Goal: Communication & Community: Participate in discussion

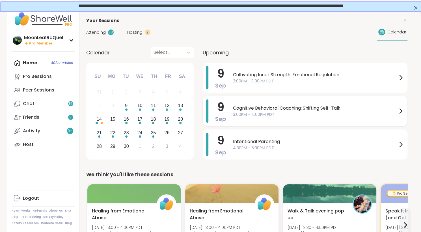
click at [291, 115] on span "3:00PM - 4:00PM PDT" at bounding box center [315, 114] width 164 height 6
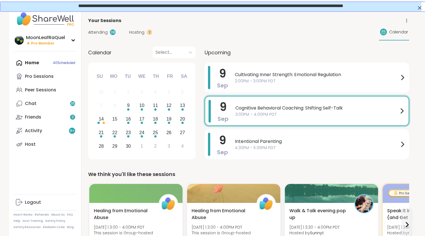
click at [200, 23] on div "Your Sessions" at bounding box center [248, 20] width 321 height 7
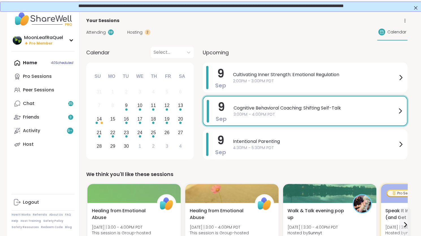
click at [100, 30] on span "Attending" at bounding box center [96, 32] width 20 height 6
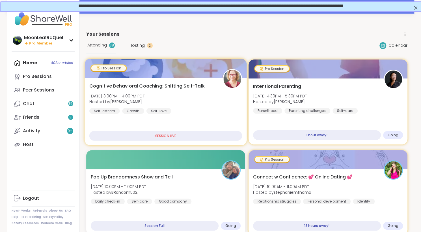
click at [196, 98] on div "Cognitive Behavioral Coaching: Shifting Self-Talk Tue, Sep 09 | 3:00PM - 4:00PM…" at bounding box center [165, 98] width 153 height 31
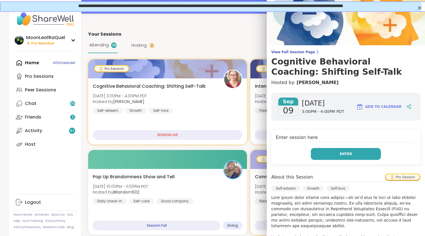
click at [329, 148] on button "Enter" at bounding box center [346, 154] width 70 height 12
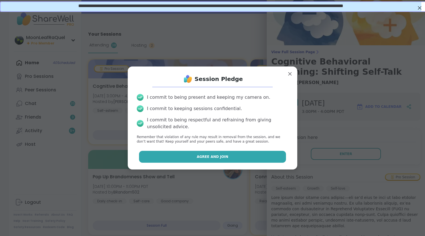
click at [237, 159] on button "Agree and Join" at bounding box center [212, 157] width 147 height 12
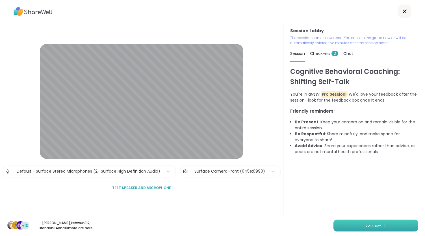
click at [361, 222] on button "Join now" at bounding box center [376, 225] width 85 height 12
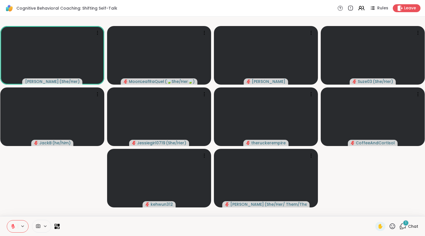
click at [12, 225] on icon at bounding box center [13, 225] width 2 height 2
click at [403, 225] on div "1" at bounding box center [406, 223] width 6 height 6
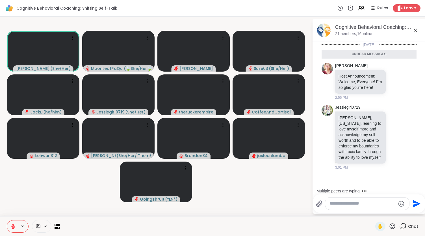
click at [358, 205] on textarea "Type your message" at bounding box center [363, 203] width 66 height 6
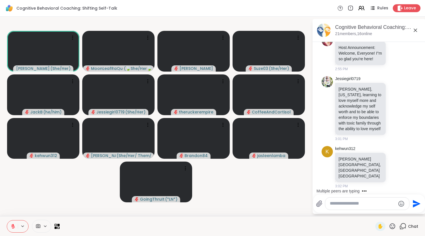
scroll to position [14, 0]
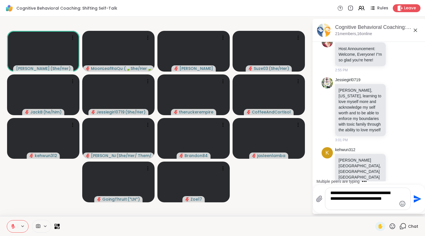
type textarea "**********"
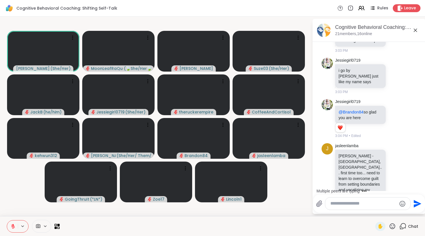
scroll to position [527, 0]
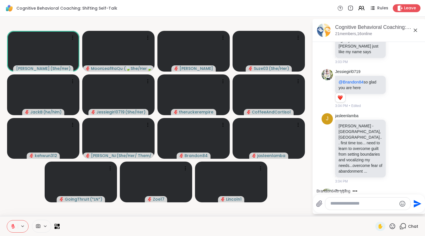
click at [341, 203] on textarea "Type your message" at bounding box center [363, 203] width 66 height 6
click at [417, 30] on icon at bounding box center [415, 30] width 7 height 7
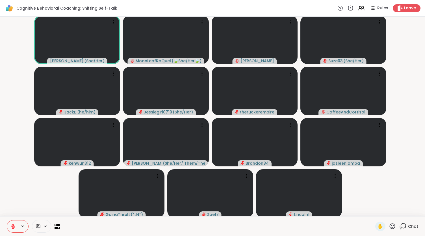
click at [403, 226] on div "Chat" at bounding box center [408, 226] width 19 height 9
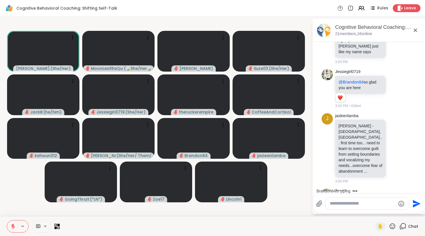
click at [57, 227] on icon at bounding box center [58, 227] width 3 height 3
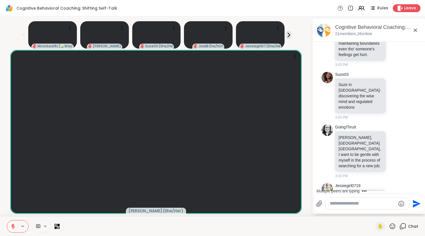
scroll to position [352, 0]
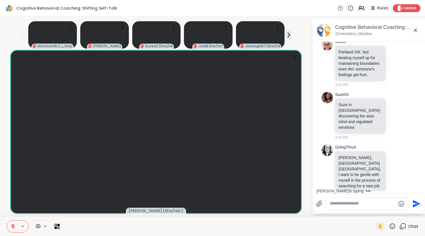
click at [351, 202] on textarea "Type your message" at bounding box center [363, 203] width 66 height 6
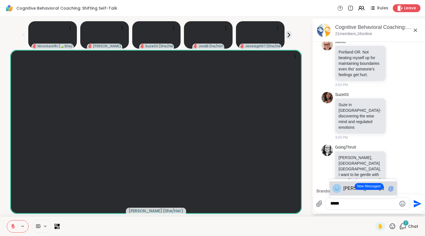
click at [351, 186] on span "Dona" at bounding box center [361, 188] width 37 height 6
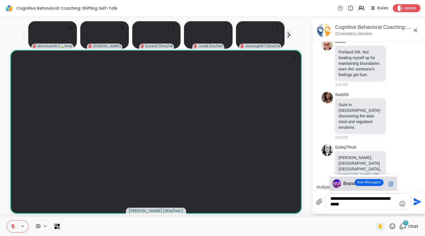
click at [343, 182] on span "Bran" at bounding box center [348, 184] width 10 height 6
type textarea "**********"
drag, startPoint x: 331, startPoint y: 199, endPoint x: 401, endPoint y: 209, distance: 70.2
click at [401, 209] on div "**********" at bounding box center [367, 201] width 85 height 16
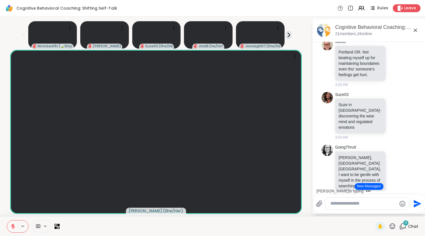
click at [416, 29] on icon at bounding box center [415, 30] width 7 height 7
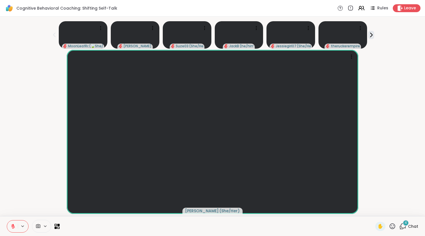
click at [410, 223] on div "4 Chat" at bounding box center [408, 226] width 19 height 9
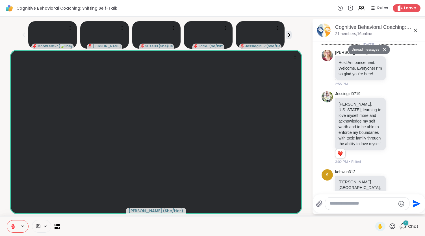
scroll to position [742, 0]
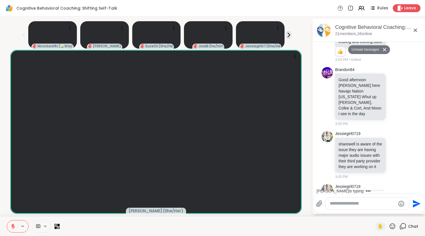
click at [393, 196] on icon at bounding box center [395, 199] width 5 height 6
click at [393, 187] on div "Select Reaction: Heart" at bounding box center [395, 189] width 5 height 5
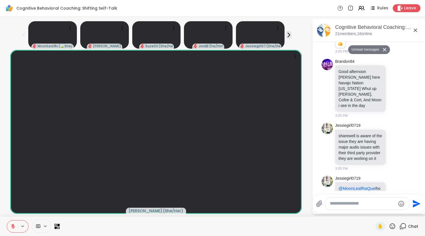
click at [384, 48] on button at bounding box center [385, 50] width 9 height 8
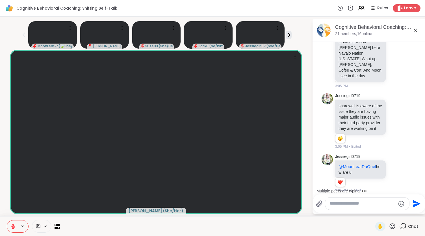
click at [391, 154] on div "Jessiegirl0719 @MoonLeafRaQuel how are u 1 1 3:05 PM • Edited" at bounding box center [369, 173] width 69 height 39
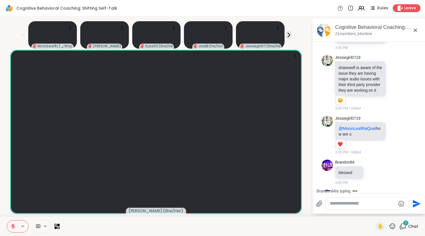
click at [396, 157] on div "Brandon84 blessed 3:05 PM" at bounding box center [369, 172] width 95 height 30
click at [399, 131] on icon at bounding box center [401, 134] width 5 height 7
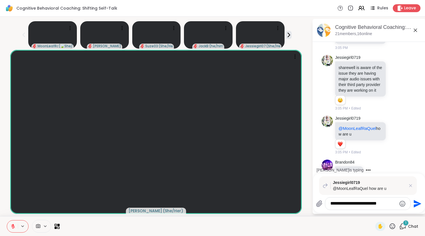
scroll to position [907, 0]
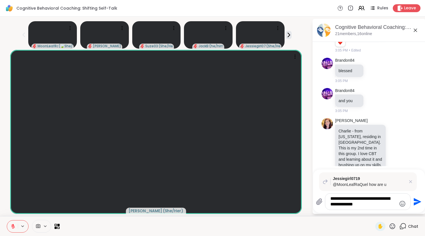
type textarea "**********"
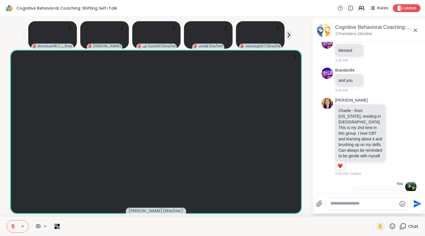
scroll to position [912, 0]
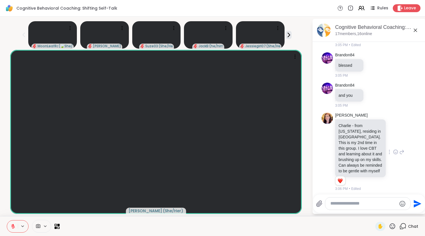
click at [393, 149] on icon at bounding box center [395, 152] width 5 height 6
click at [393, 140] on div "Select Reaction: Heart" at bounding box center [395, 142] width 5 height 5
click at [389, 226] on icon at bounding box center [392, 225] width 7 height 7
click at [373, 208] on span "❤️" at bounding box center [376, 211] width 6 height 7
click at [390, 224] on icon at bounding box center [393, 226] width 6 height 6
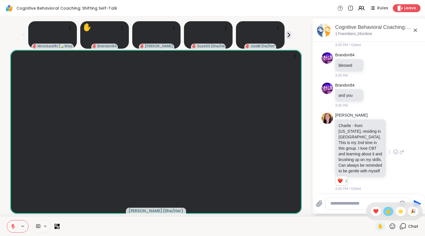
click at [386, 213] on span "👍" at bounding box center [389, 211] width 6 height 7
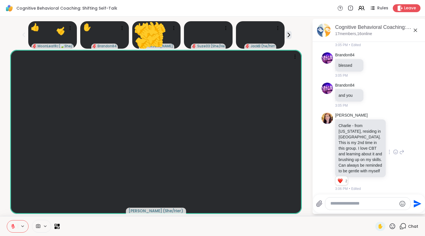
click at [389, 224] on icon at bounding box center [392, 225] width 7 height 7
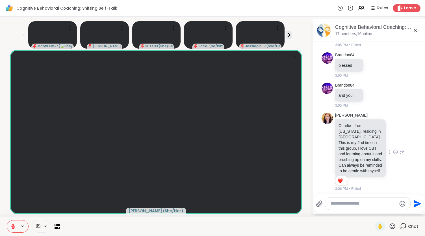
click at [353, 224] on div at bounding box center [217, 226] width 309 height 13
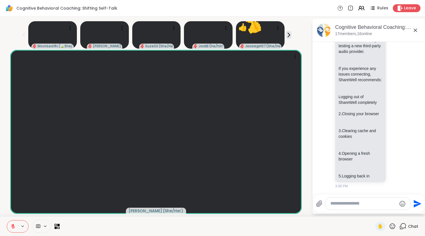
click at [389, 226] on icon at bounding box center [392, 225] width 7 height 7
click at [386, 210] on span "👍" at bounding box center [389, 211] width 6 height 7
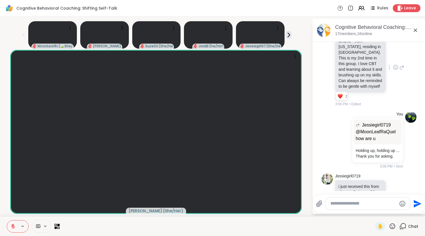
scroll to position [1213, 0]
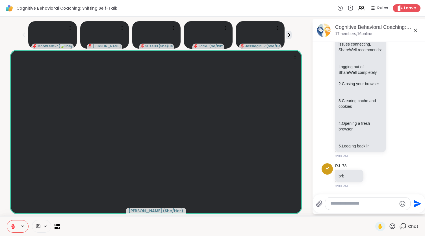
click at [352, 206] on textarea "Type your message" at bounding box center [363, 203] width 66 height 6
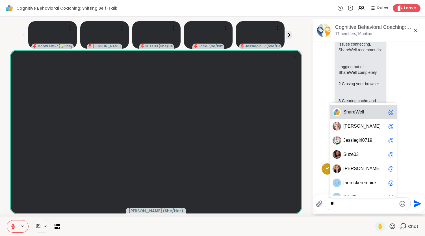
type textarea "*"
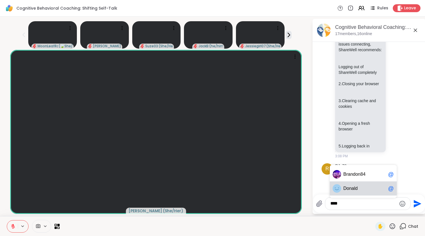
click at [361, 189] on span "Don ald" at bounding box center [364, 188] width 42 height 6
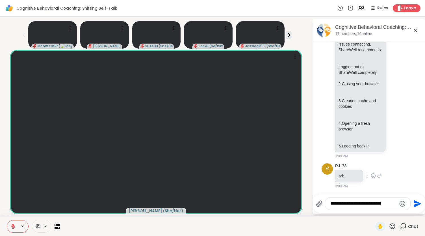
type textarea "**********"
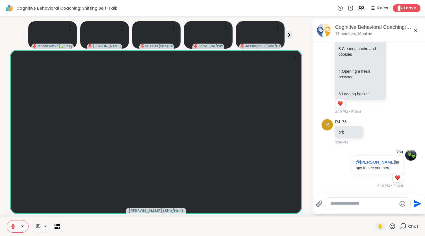
scroll to position [1326, 0]
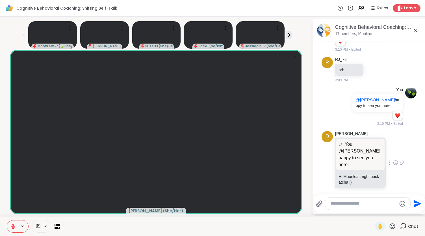
click at [394, 161] on icon at bounding box center [396, 163] width 4 height 4
click at [390, 150] on button "Select Reaction: Heart" at bounding box center [395, 153] width 11 height 11
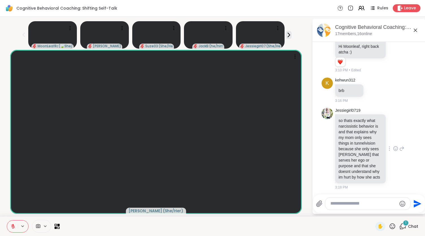
scroll to position [1515, 0]
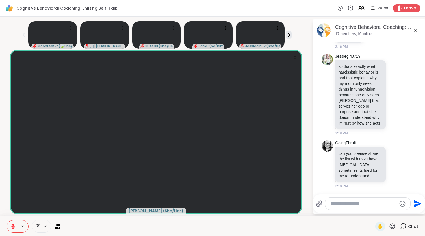
click at [360, 203] on textarea "Type your message" at bounding box center [363, 203] width 66 height 6
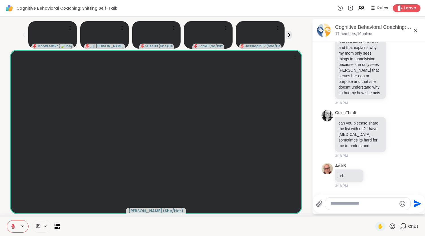
click at [417, 27] on icon at bounding box center [415, 30] width 7 height 7
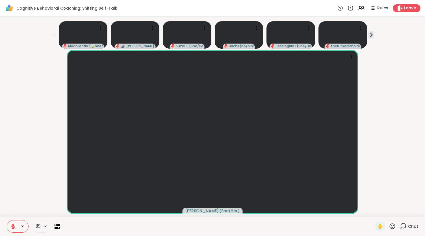
click at [399, 223] on icon at bounding box center [402, 225] width 7 height 7
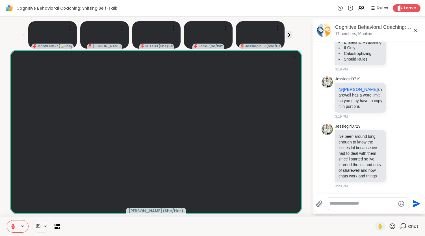
scroll to position [1623, 0]
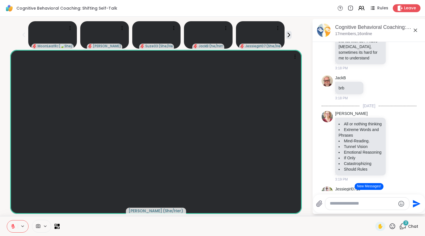
click at [349, 203] on textarea "Type your message" at bounding box center [363, 203] width 66 height 6
type textarea "**********"
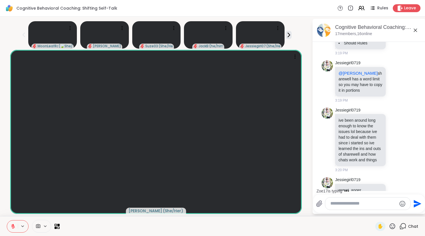
scroll to position [1695, 0]
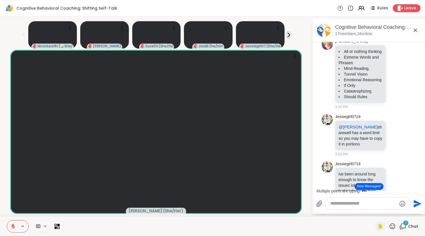
click at [419, 189] on div "Multiple peers are typing" at bounding box center [370, 190] width 111 height 9
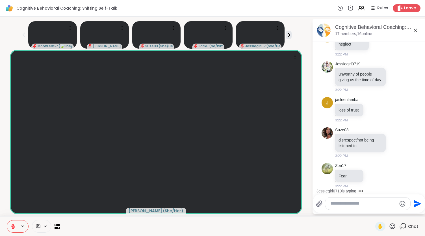
scroll to position [2373, 0]
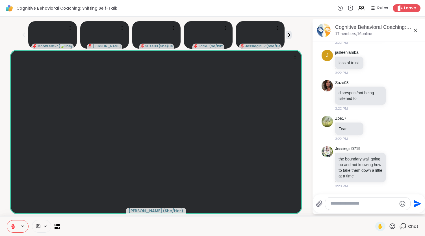
click at [340, 202] on textarea "Type your message" at bounding box center [363, 203] width 66 height 6
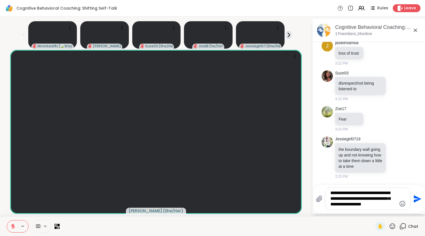
click at [393, 199] on textarea "**********" at bounding box center [363, 198] width 66 height 17
type textarea "**********"
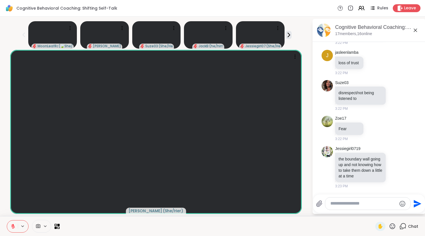
scroll to position [2426, 0]
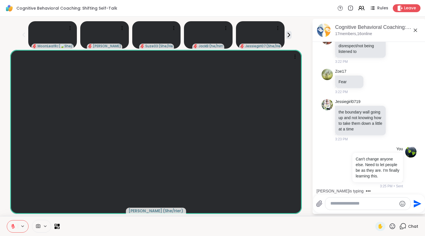
click at [418, 29] on icon at bounding box center [415, 30] width 7 height 7
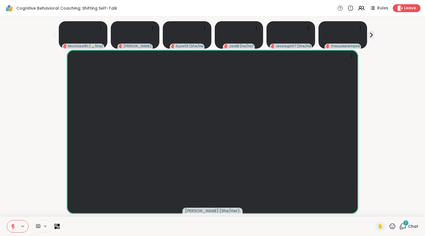
click at [405, 224] on span "1" at bounding box center [405, 222] width 1 height 5
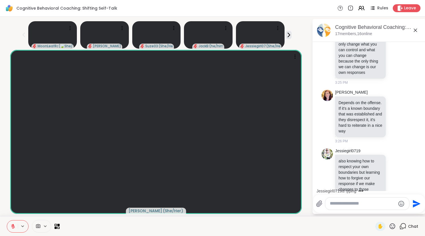
scroll to position [2637, 0]
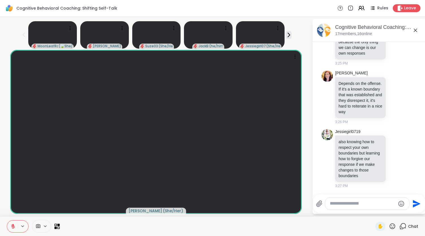
click at [58, 225] on icon at bounding box center [58, 224] width 3 height 3
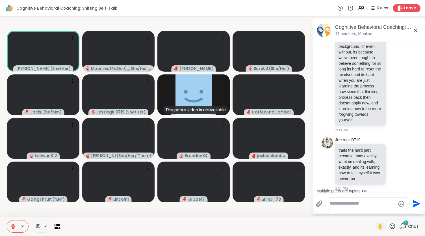
scroll to position [2844, 0]
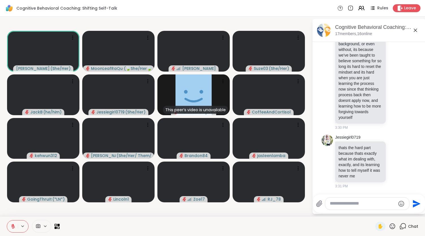
drag, startPoint x: 363, startPoint y: 199, endPoint x: 357, endPoint y: 204, distance: 7.6
click at [357, 204] on div at bounding box center [367, 203] width 84 height 12
click at [336, 198] on div at bounding box center [367, 203] width 84 height 12
click at [332, 204] on textarea "Type your message" at bounding box center [363, 203] width 66 height 6
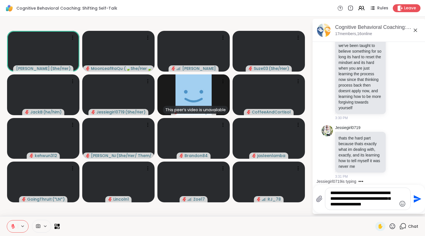
type textarea "**********"
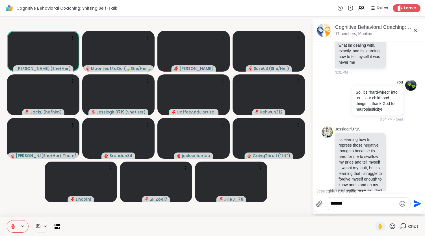
scroll to position [3016, 0]
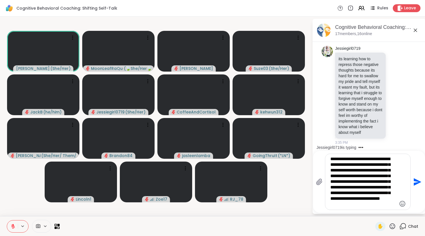
type textarea "**********"
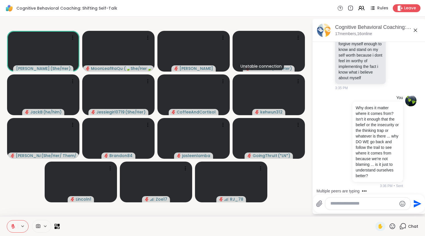
scroll to position [3172, 0]
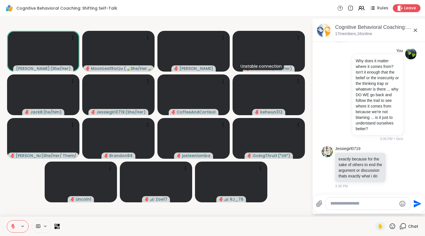
click at [417, 28] on icon at bounding box center [415, 30] width 7 height 7
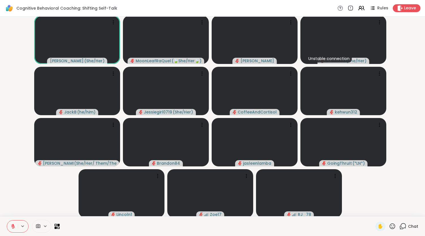
click at [408, 226] on span "Chat" at bounding box center [413, 226] width 10 height 6
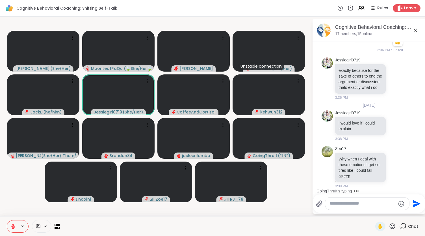
scroll to position [3321, 0]
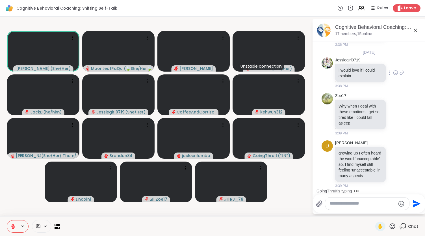
click at [394, 70] on icon at bounding box center [396, 72] width 4 height 4
click at [390, 61] on button "Select Reaction: Heart" at bounding box center [395, 63] width 11 height 11
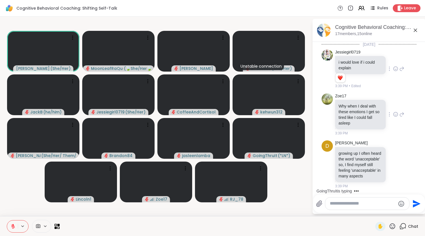
click at [394, 116] on icon at bounding box center [396, 114] width 4 height 4
click at [393, 108] on div "Select Reaction: Heart" at bounding box center [395, 105] width 5 height 5
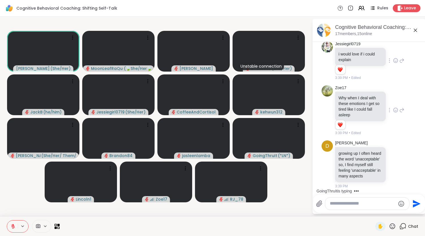
scroll to position [3429, 0]
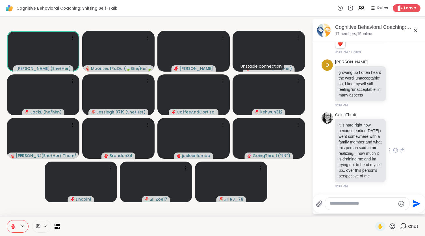
click at [393, 147] on icon at bounding box center [395, 150] width 5 height 6
click at [394, 81] on icon at bounding box center [396, 83] width 4 height 4
click at [391, 68] on li at bounding box center [395, 73] width 11 height 11
click at [387, 80] on div at bounding box center [396, 83] width 18 height 7
click at [393, 80] on icon at bounding box center [395, 83] width 5 height 6
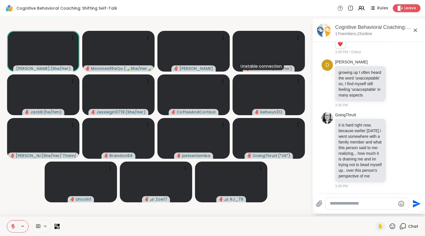
click at [393, 72] on div "Select Reaction: Heart" at bounding box center [395, 74] width 5 height 5
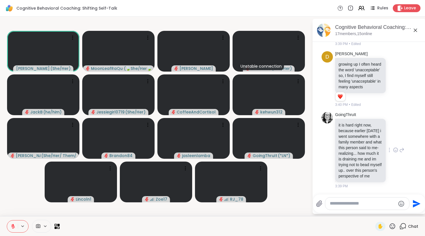
click at [393, 152] on icon at bounding box center [395, 150] width 5 height 6
click at [393, 142] on div "Select Reaction: Heart" at bounding box center [395, 140] width 5 height 5
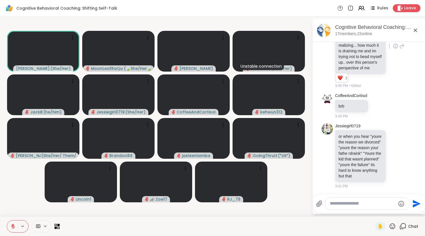
scroll to position [3564, 0]
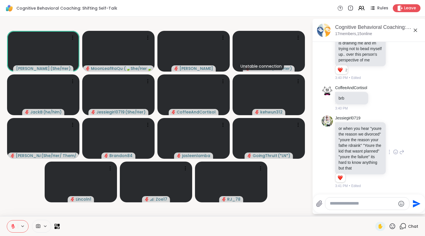
click at [393, 149] on icon at bounding box center [395, 152] width 5 height 6
click at [393, 140] on div "Select Reaction: Heart" at bounding box center [395, 142] width 5 height 5
click at [302, 179] on video-player-container "Fausta ( She/Her ) MoonLeafRaQuel ( 🍃She/Her🍃 ) Donald Unstable connection Suze…" at bounding box center [155, 116] width 305 height 195
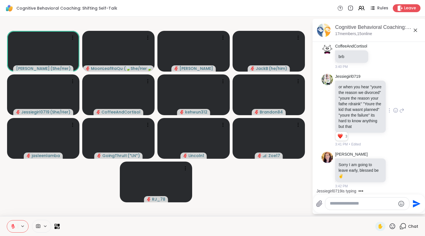
scroll to position [3614, 0]
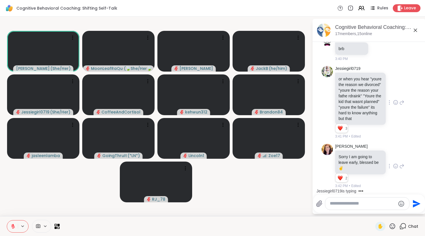
click at [394, 164] on icon at bounding box center [396, 166] width 4 height 4
click at [393, 156] on div "Select Reaction: Heart" at bounding box center [395, 156] width 5 height 5
click at [245, 189] on video-player-container "Fausta ( She/Her ) MoonLeafRaQuel ( 🍃She/Her🍃 ) Donald JackB ( he/him ) Jessieg…" at bounding box center [155, 116] width 305 height 195
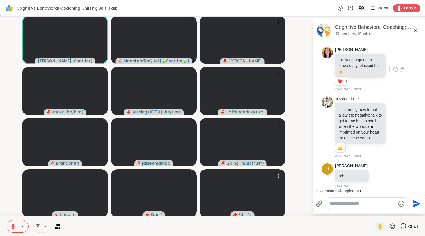
scroll to position [3763, 0]
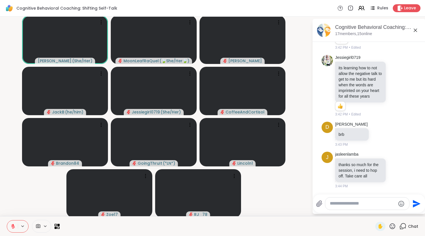
click at [333, 203] on textarea "Type your message" at bounding box center [363, 203] width 66 height 6
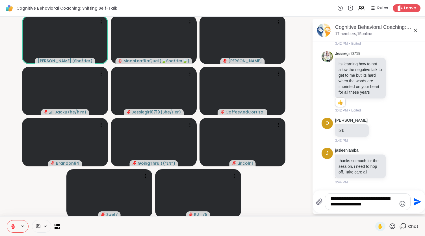
scroll to position [3775, 0]
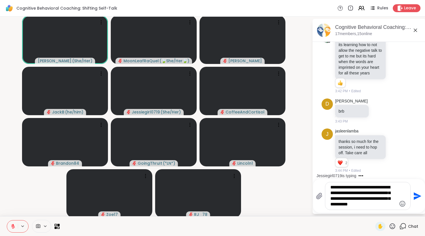
click at [330, 186] on textarea "**********" at bounding box center [363, 195] width 66 height 23
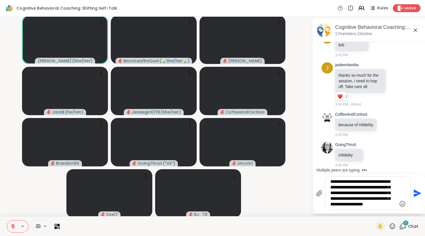
scroll to position [3851, 0]
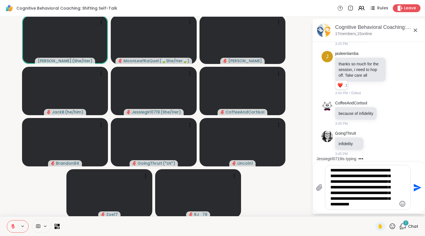
click at [391, 205] on textarea "**********" at bounding box center [363, 187] width 66 height 40
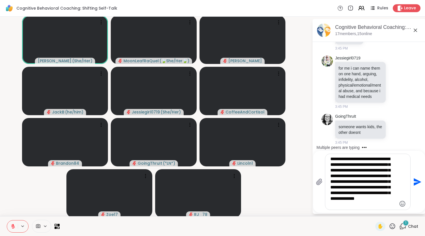
scroll to position [3979, 0]
type textarea "**********"
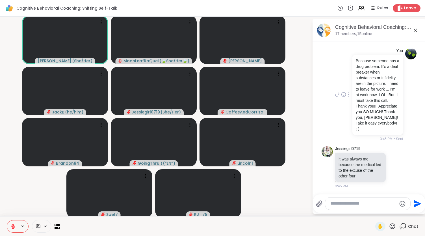
scroll to position [4102, 0]
click at [404, 7] on span "Leave" at bounding box center [410, 8] width 12 height 6
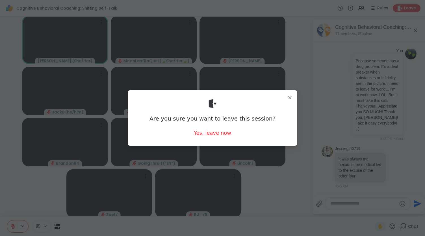
click at [211, 134] on div "Yes, leave now" at bounding box center [212, 132] width 37 height 7
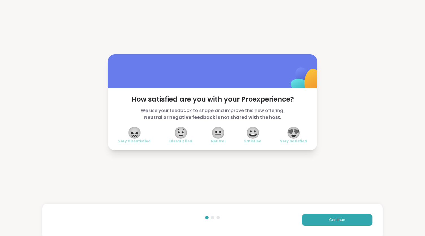
click at [292, 134] on span "😍" at bounding box center [294, 132] width 14 height 10
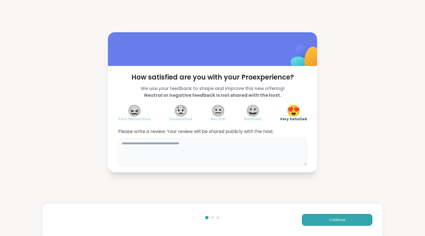
click at [142, 147] on textarea at bounding box center [212, 151] width 189 height 27
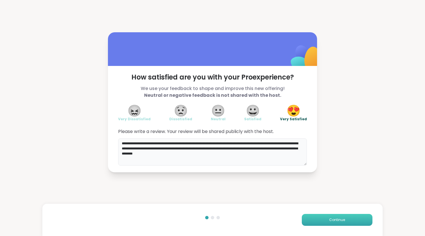
type textarea "**********"
click at [339, 220] on button "Continue" at bounding box center [337, 220] width 71 height 12
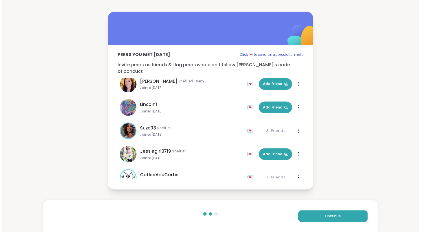
scroll to position [194, 0]
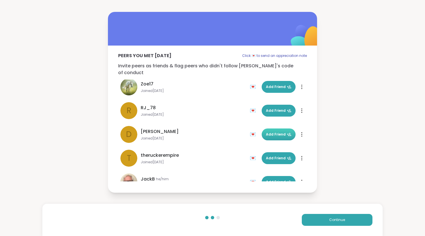
click at [278, 132] on span "Add Friend" at bounding box center [278, 134] width 25 height 5
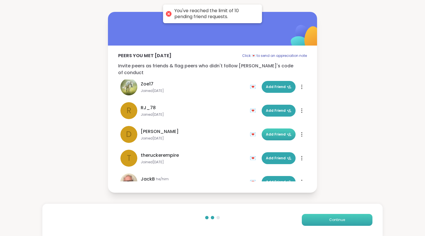
click at [323, 217] on button "Continue" at bounding box center [337, 220] width 71 height 12
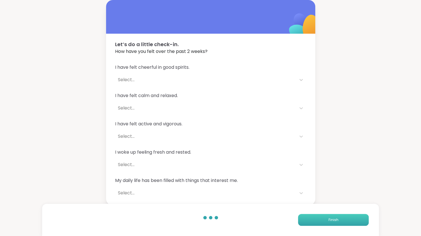
click at [323, 217] on button "Finish" at bounding box center [333, 220] width 71 height 12
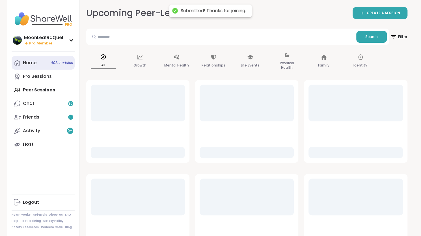
click at [32, 59] on link "Home 40 Scheduled" at bounding box center [43, 63] width 63 height 14
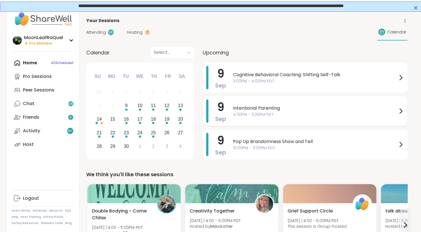
click at [293, 111] on div "Intentional Parenting 4:30PM - 5:30PM PDT" at bounding box center [315, 111] width 164 height 13
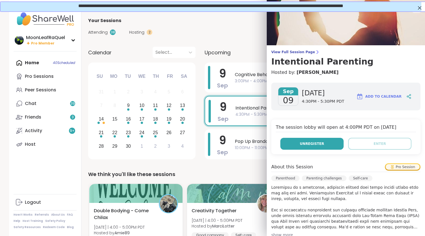
click at [317, 147] on button "Unregister" at bounding box center [311, 144] width 63 height 12
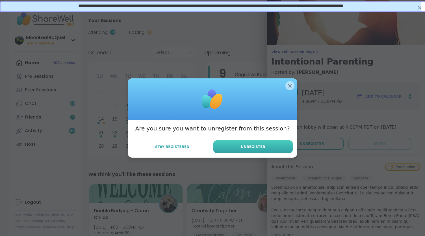
click at [278, 146] on button "Unregister" at bounding box center [252, 146] width 79 height 13
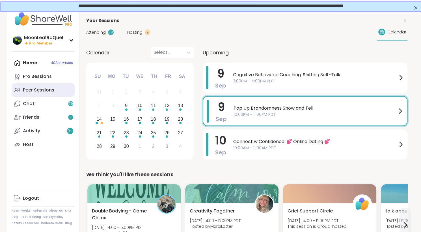
click at [37, 91] on div "Peer Sessions" at bounding box center [38, 90] width 31 height 6
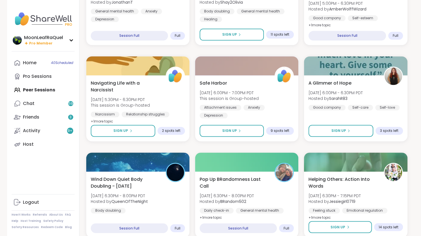
scroll to position [422, 0]
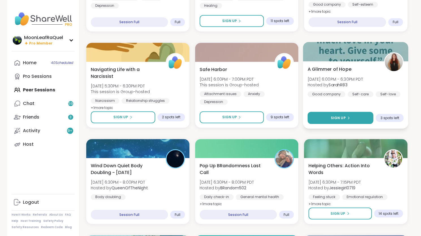
click at [339, 116] on span "Sign Up" at bounding box center [338, 117] width 15 height 5
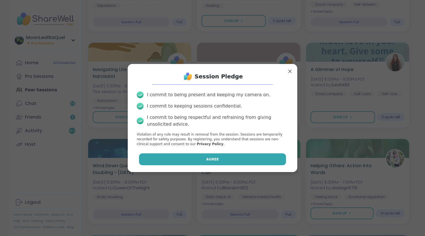
click at [194, 157] on button "Agree" at bounding box center [212, 159] width 147 height 12
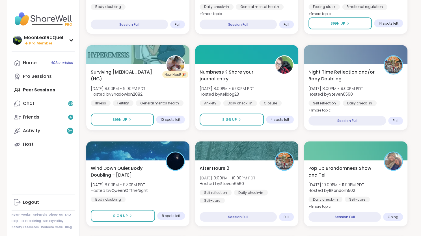
scroll to position [613, 0]
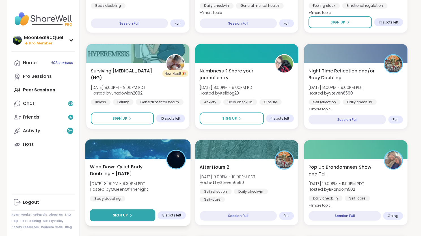
click at [132, 212] on button "Sign Up" at bounding box center [123, 215] width 66 height 12
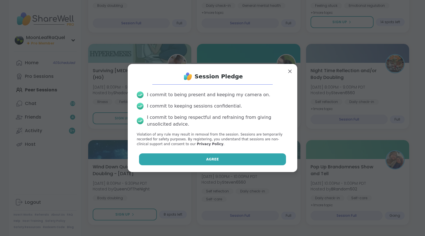
click at [202, 159] on button "Agree" at bounding box center [212, 159] width 147 height 12
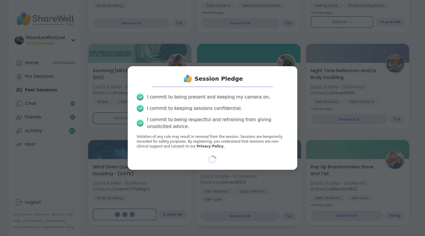
type textarea "*"
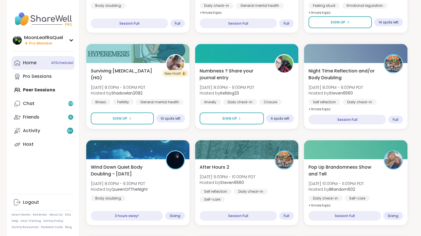
click at [50, 59] on link "Home 40 Scheduled" at bounding box center [43, 63] width 63 height 14
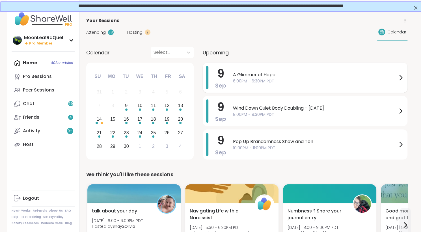
click at [303, 81] on span "6:00PM - 6:30PM PDT" at bounding box center [315, 81] width 164 height 6
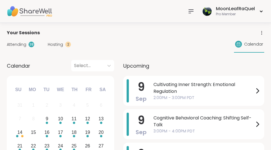
scroll to position [133, 0]
